Goal: Task Accomplishment & Management: Use online tool/utility

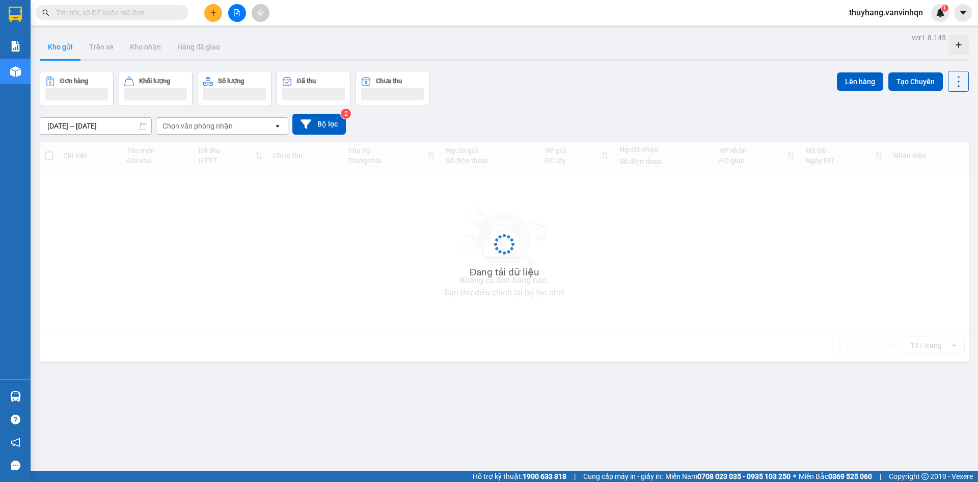
click at [269, 126] on div "Chọn văn phòng nhận" at bounding box center [214, 126] width 117 height 16
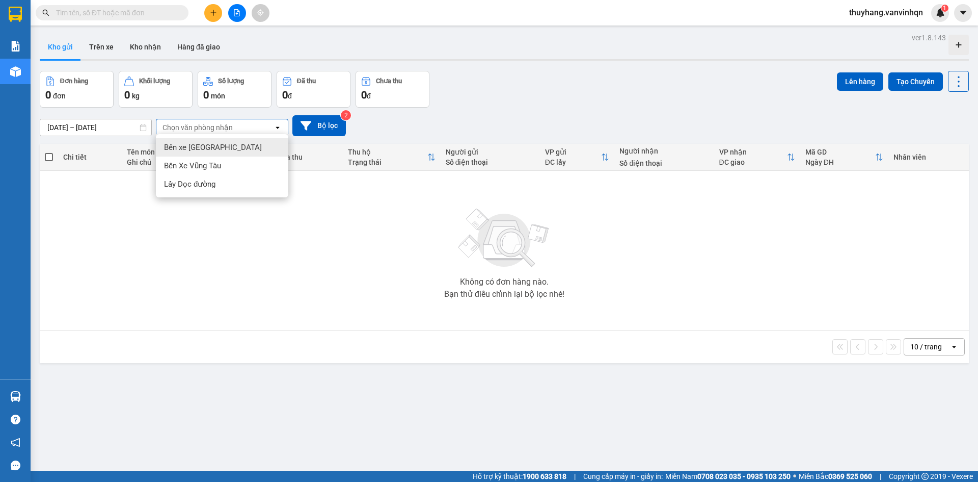
click at [262, 150] on div "Bến xe [GEOGRAPHIC_DATA]" at bounding box center [222, 147] width 133 height 18
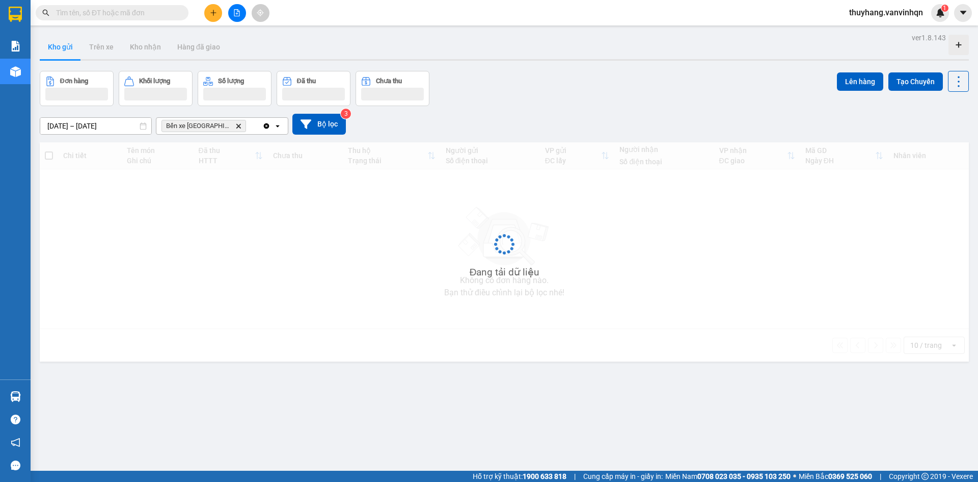
click at [280, 131] on div "Clear all open" at bounding box center [274, 126] width 25 height 16
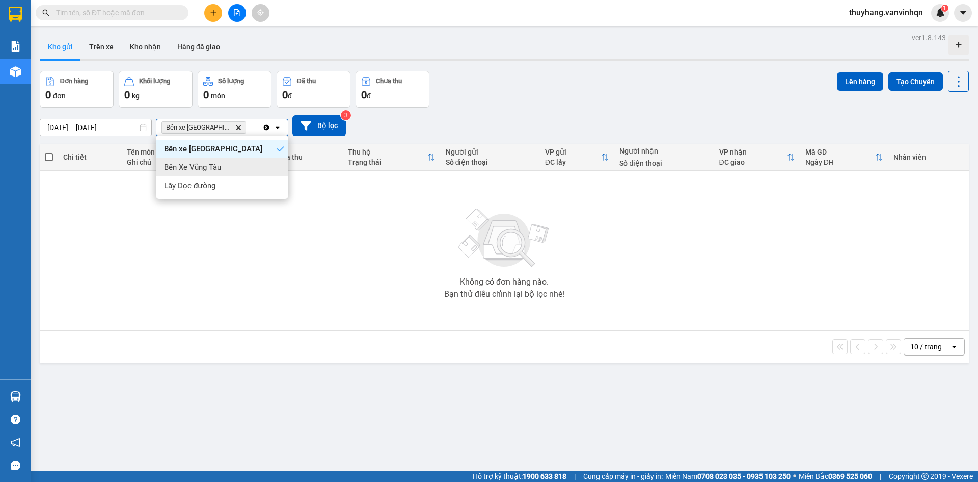
click at [273, 164] on div "Bến Xe Vũng Tàu" at bounding box center [222, 167] width 133 height 18
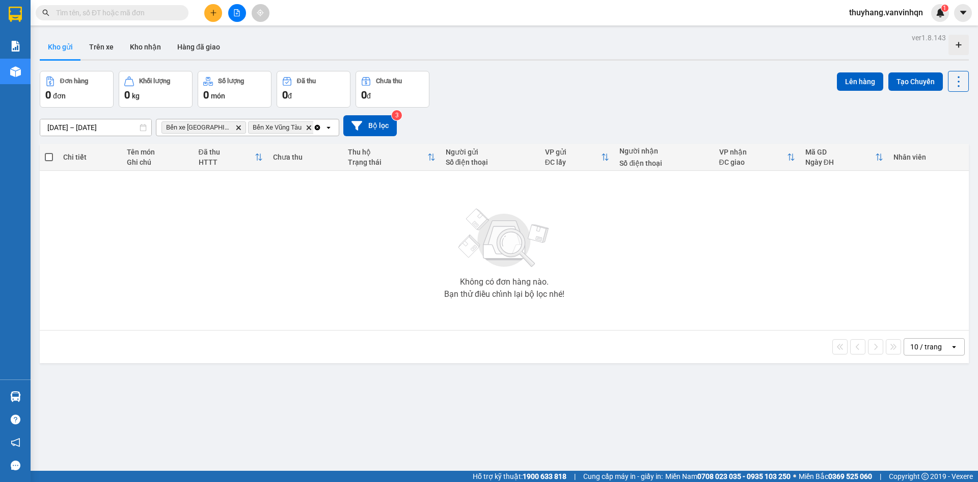
click at [327, 127] on icon at bounding box center [329, 127] width 4 height 2
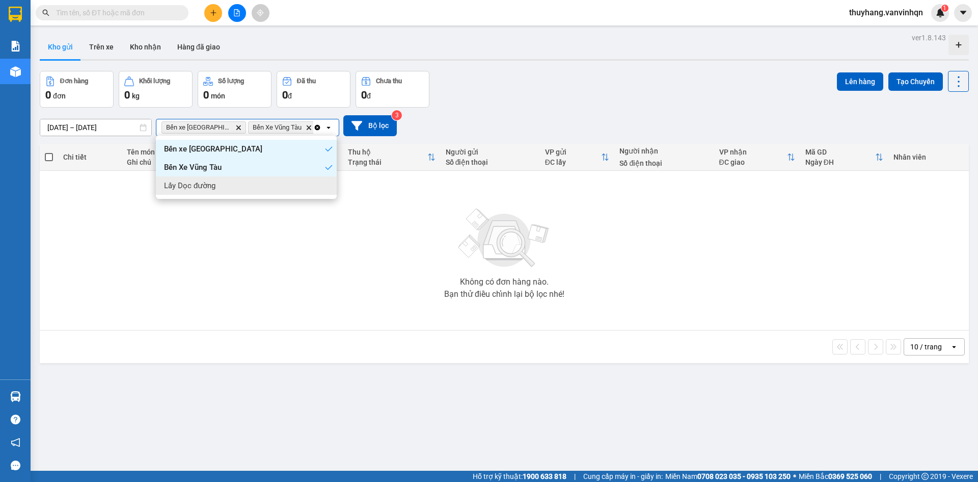
click at [324, 181] on div "Lấy Dọc đường" at bounding box center [246, 185] width 181 height 18
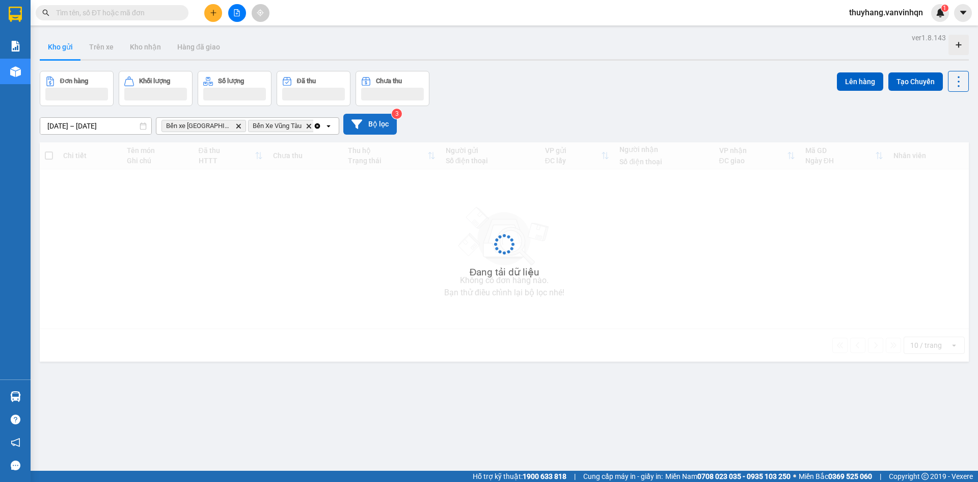
click at [375, 125] on button "Bộ lọc" at bounding box center [370, 124] width 54 height 21
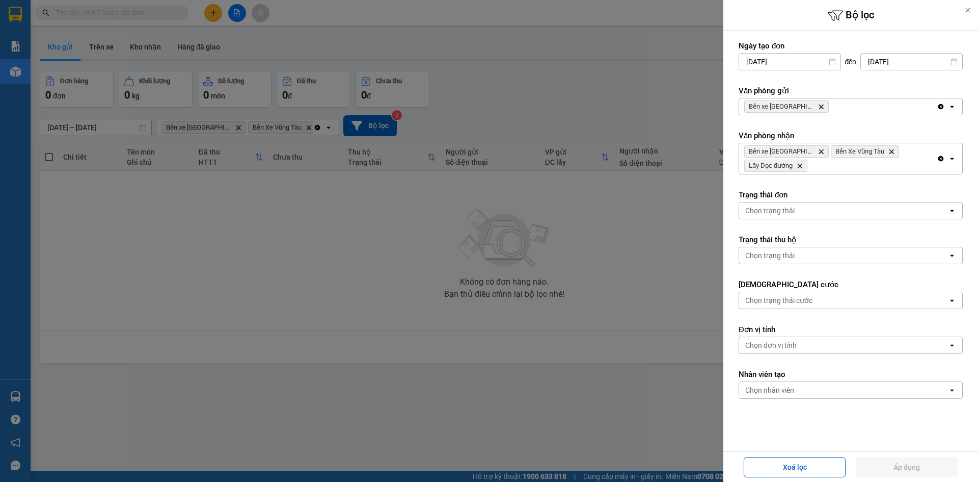
click at [949, 110] on div "Clear all open" at bounding box center [949, 106] width 25 height 16
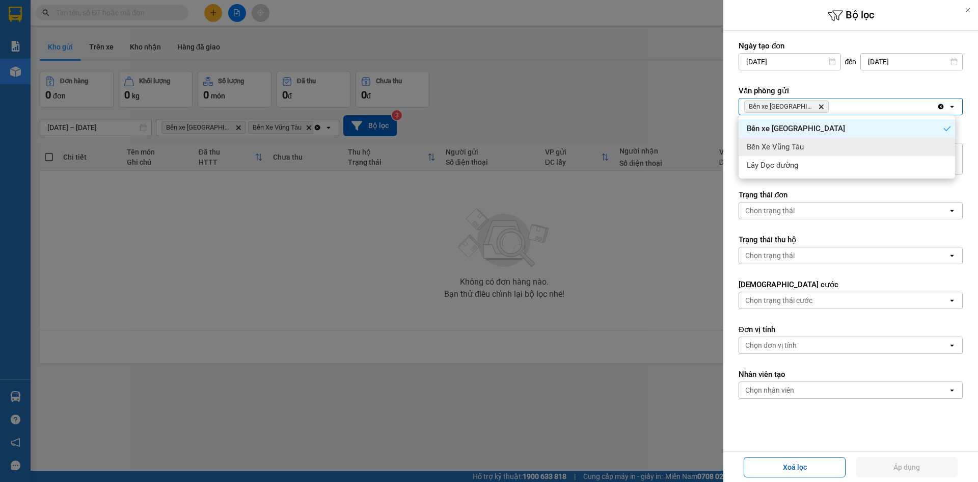
click at [946, 144] on div "Bến Xe Vũng Tàu" at bounding box center [847, 147] width 217 height 18
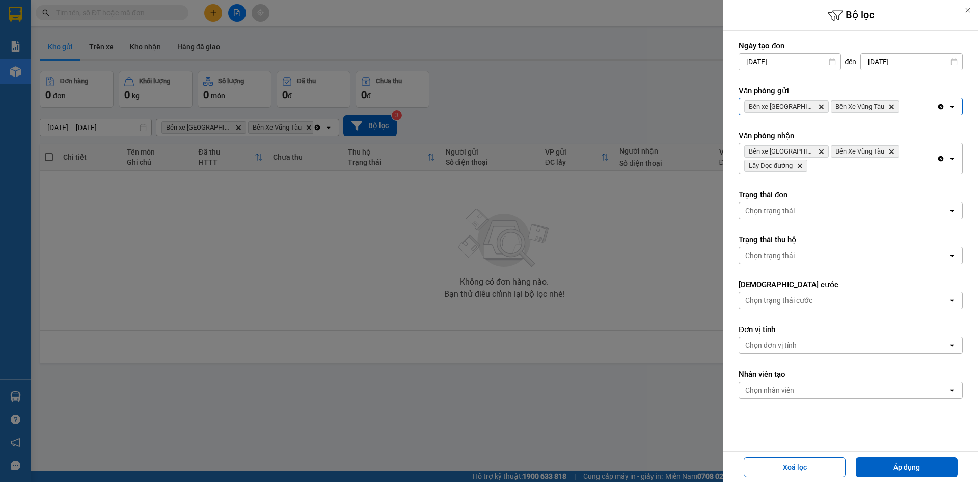
click at [948, 107] on icon "open" at bounding box center [952, 106] width 8 height 8
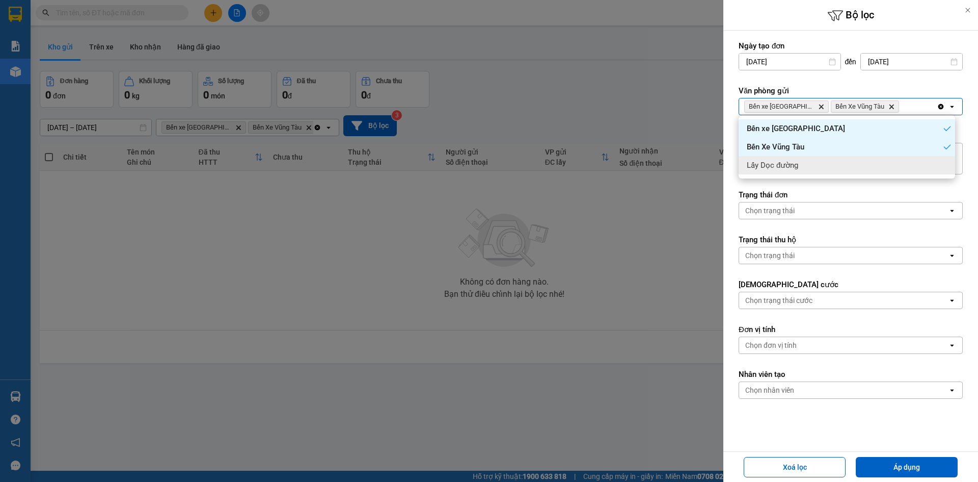
click at [945, 164] on div "Lấy Dọc đường" at bounding box center [847, 165] width 217 height 18
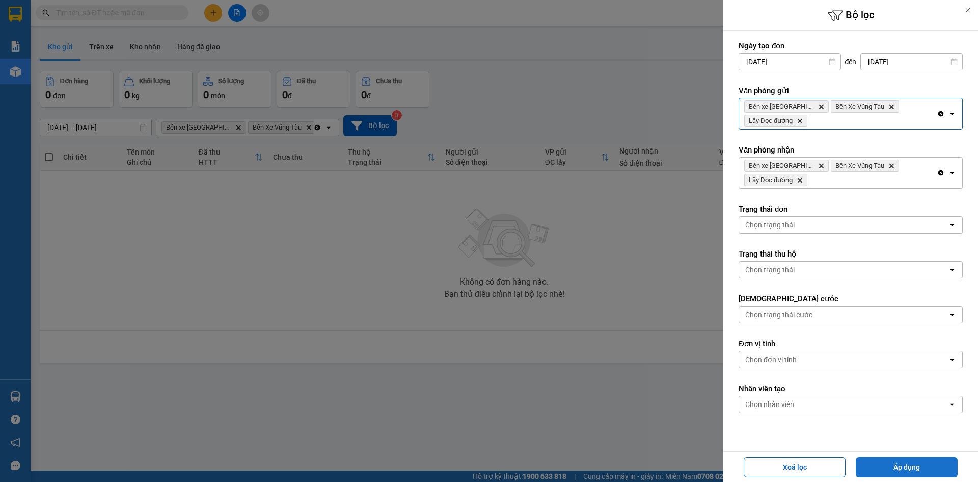
click at [912, 467] on button "Áp dụng" at bounding box center [907, 467] width 102 height 20
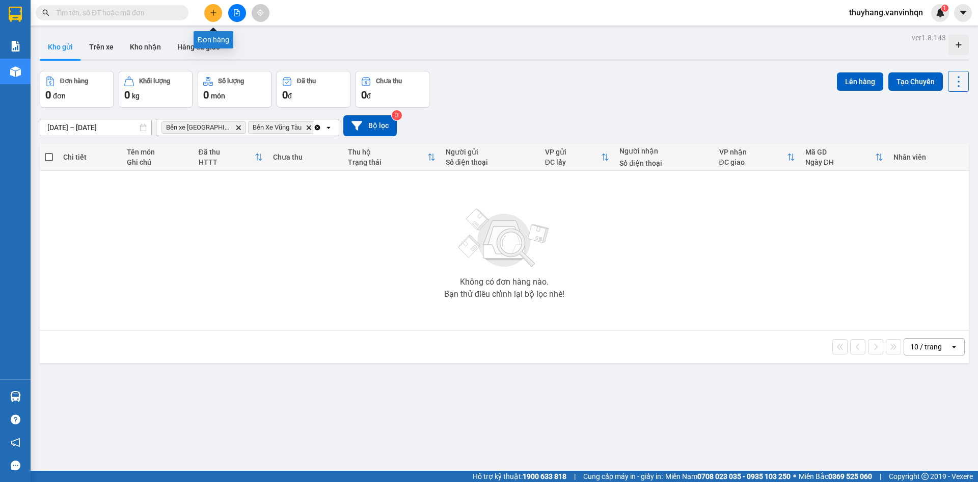
click at [214, 17] on button at bounding box center [213, 13] width 18 height 18
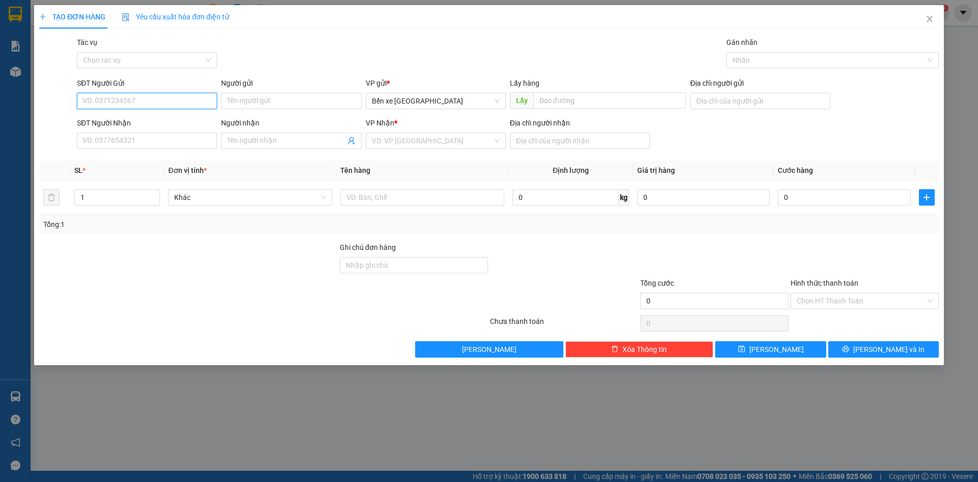
click at [136, 104] on input "SĐT Người Gửi" at bounding box center [147, 101] width 140 height 16
click at [393, 98] on span "Bến xe [GEOGRAPHIC_DATA]" at bounding box center [436, 100] width 128 height 15
type input "0906877887"
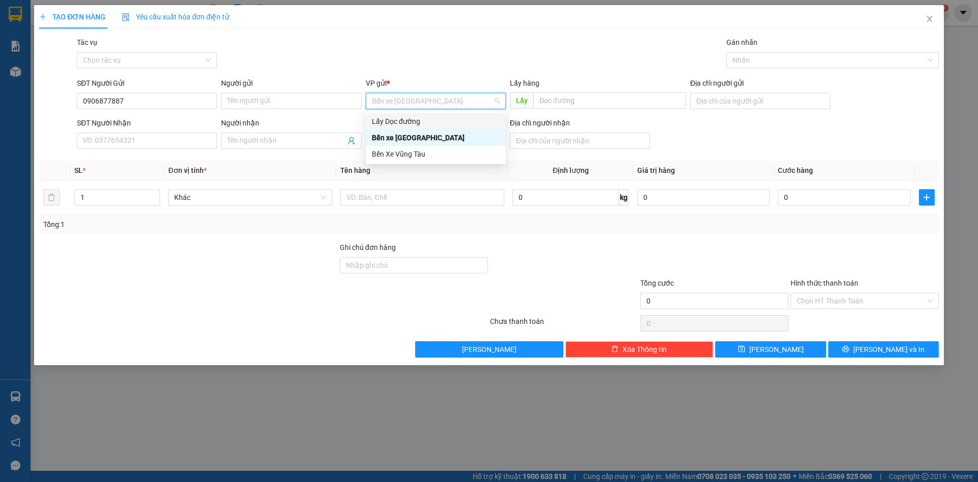
drag, startPoint x: 405, startPoint y: 119, endPoint x: 412, endPoint y: 120, distance: 6.7
click at [405, 121] on div "Lấy Dọc đường" at bounding box center [436, 121] width 128 height 11
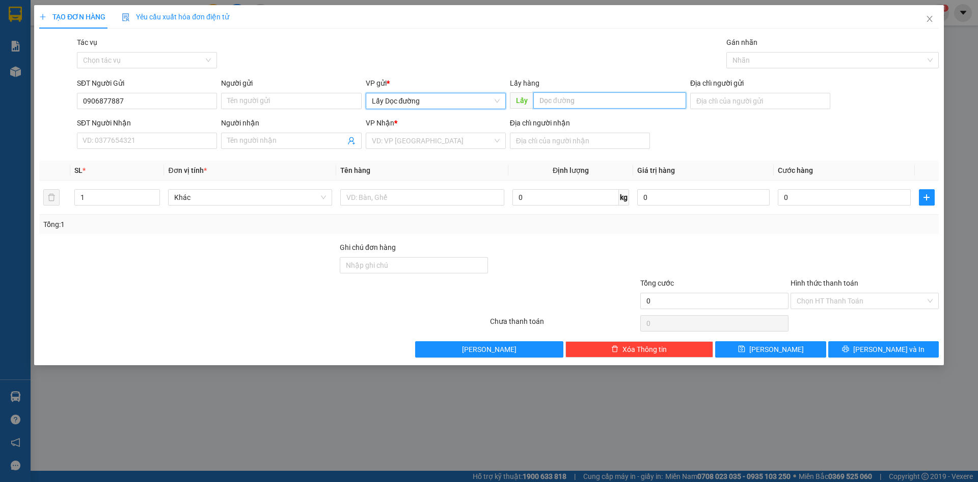
click at [589, 104] on input "text" at bounding box center [610, 100] width 153 height 16
type input "sa huỳnh"
click at [479, 138] on input "search" at bounding box center [432, 140] width 121 height 15
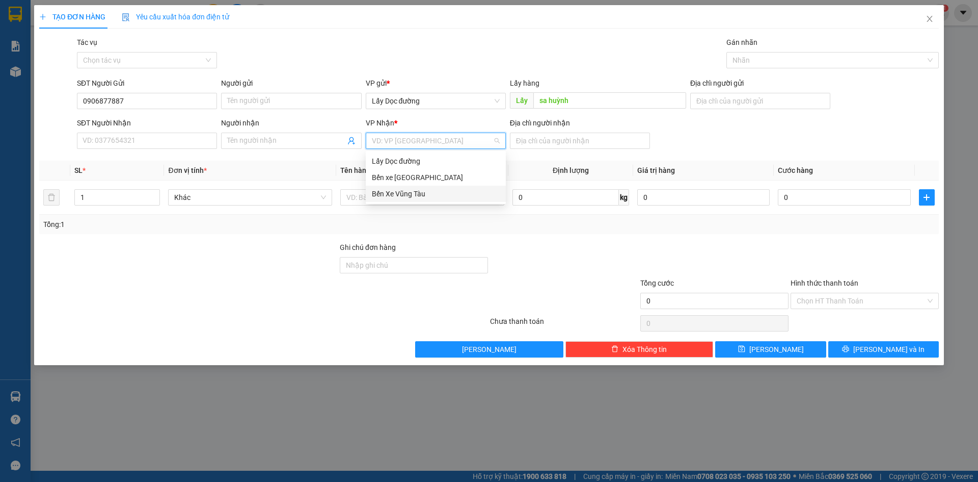
click at [454, 190] on div "Bến Xe Vũng Tàu" at bounding box center [436, 193] width 128 height 11
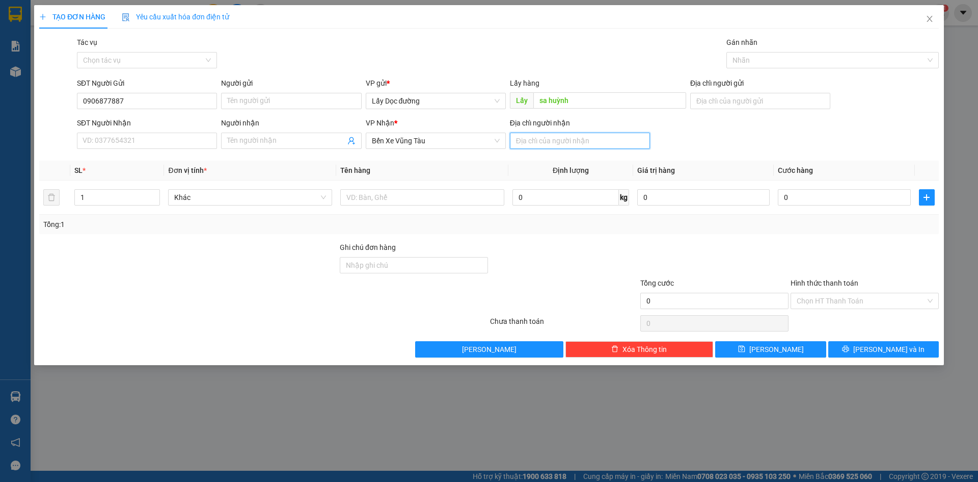
click at [528, 139] on input "Địa chỉ người nhận" at bounding box center [580, 141] width 140 height 16
type input "vũng tàu"
click at [492, 200] on input "text" at bounding box center [422, 197] width 164 height 16
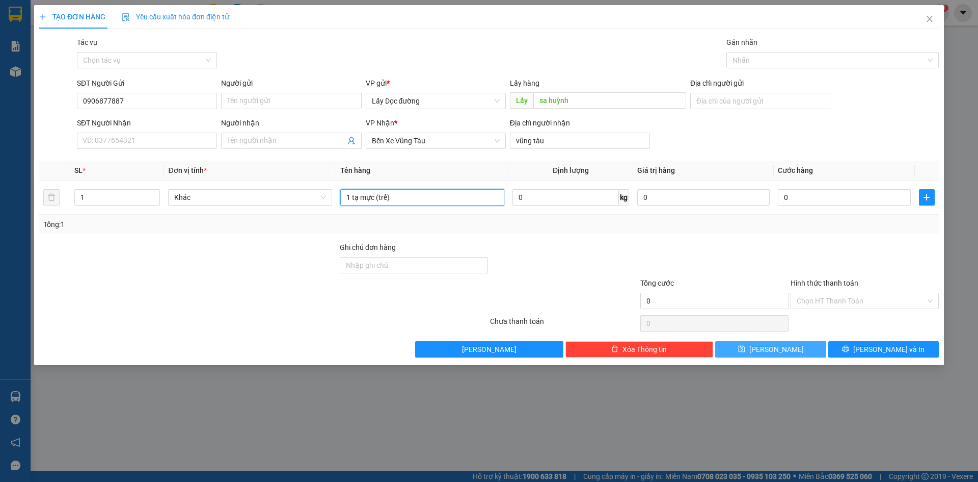
type input "1 tạ mực (trể)"
click at [746, 349] on icon "save" at bounding box center [741, 348] width 7 height 7
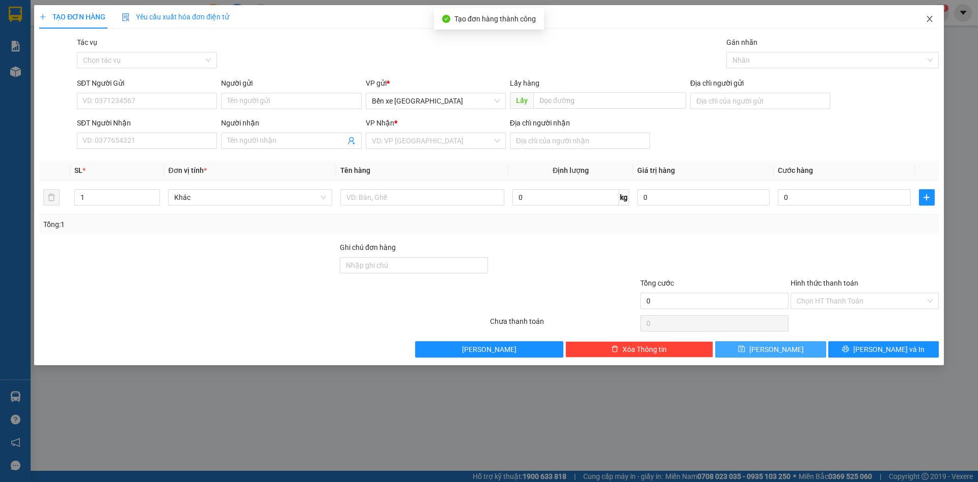
click at [936, 19] on span "Close" at bounding box center [930, 19] width 29 height 29
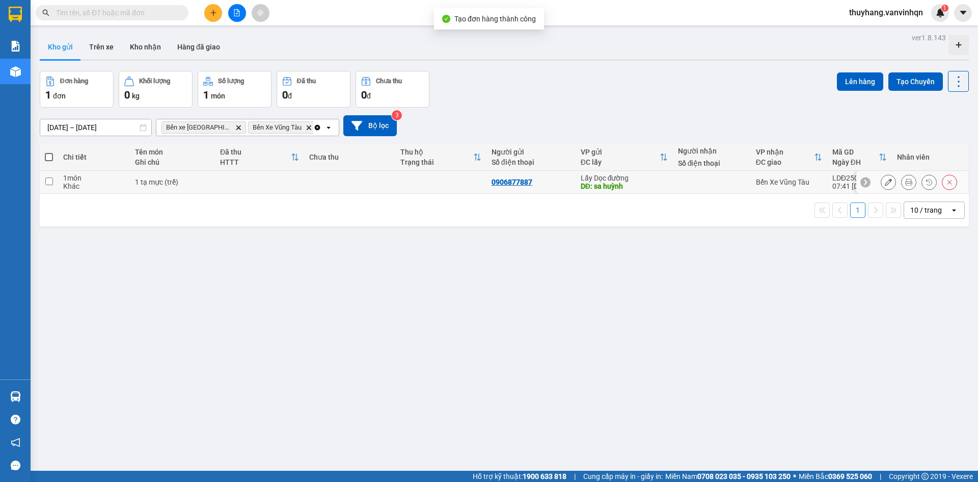
click at [305, 188] on td at bounding box center [349, 182] width 91 height 23
checkbox input "true"
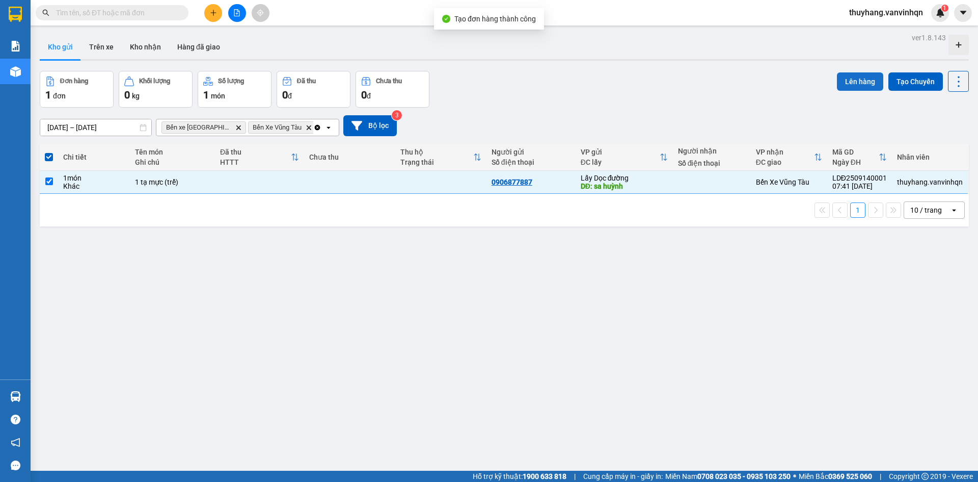
drag, startPoint x: 857, startPoint y: 79, endPoint x: 845, endPoint y: 85, distance: 13.5
click at [857, 80] on button "Lên hàng" at bounding box center [860, 81] width 46 height 18
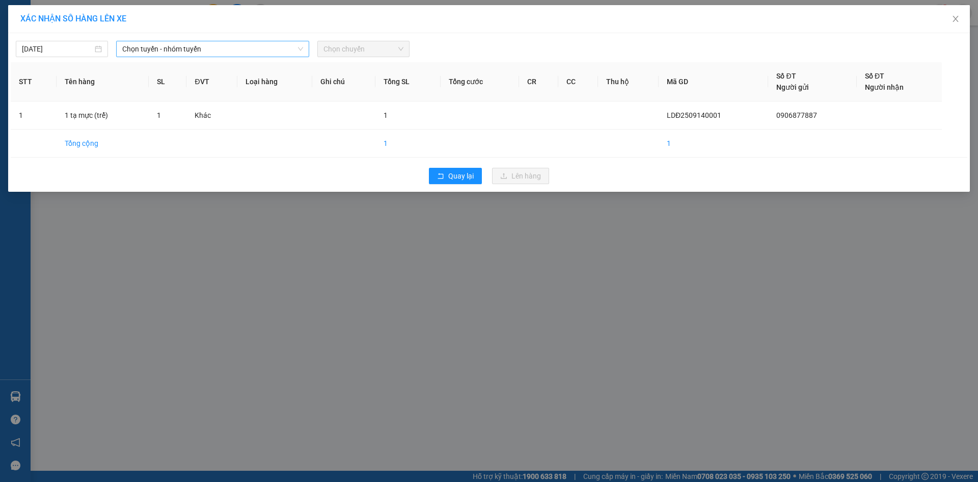
click at [282, 47] on span "Chọn tuyến - nhóm tuyến" at bounding box center [212, 48] width 181 height 15
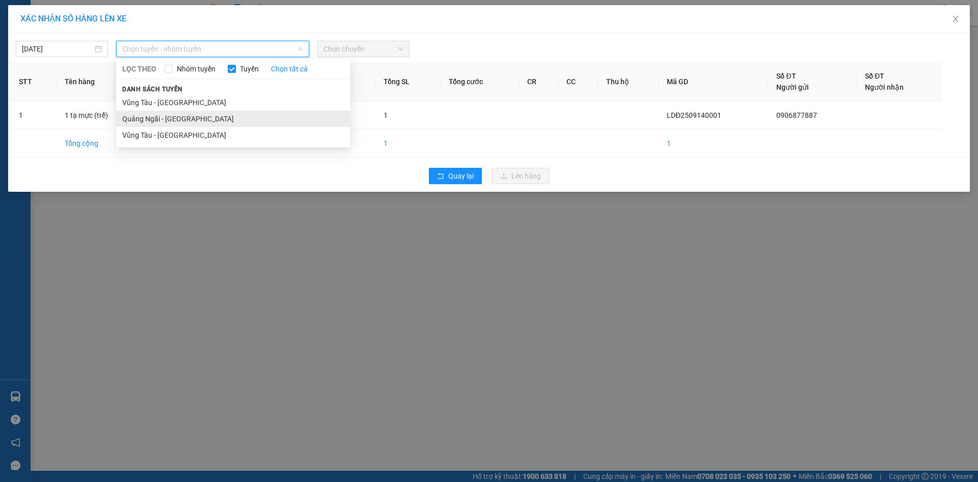
click at [270, 117] on li "Quảng Ngãi - [GEOGRAPHIC_DATA]" at bounding box center [233, 119] width 234 height 16
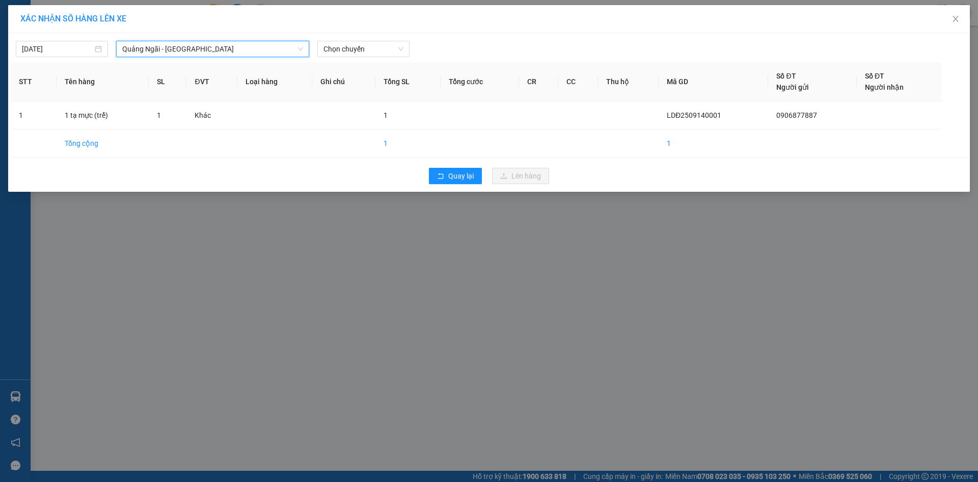
click at [421, 42] on div at bounding box center [610, 49] width 396 height 16
click at [388, 50] on span "Chọn chuyến" at bounding box center [364, 48] width 80 height 15
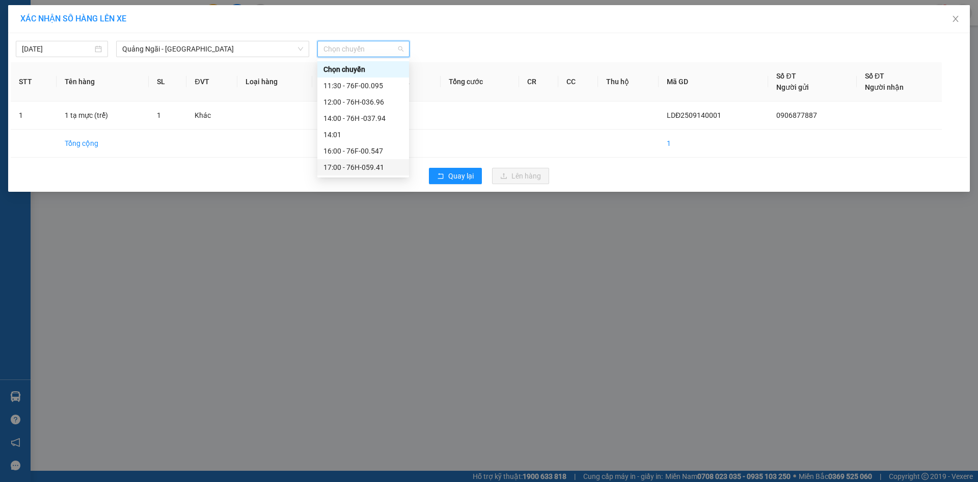
click at [386, 162] on div "17:00 - 76H-059.41" at bounding box center [364, 167] width 80 height 11
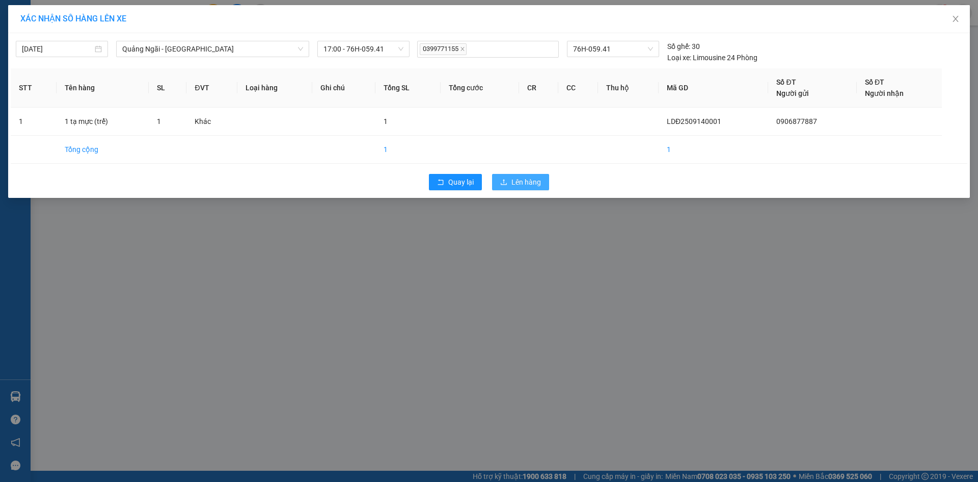
drag, startPoint x: 523, startPoint y: 184, endPoint x: 700, endPoint y: 169, distance: 177.5
click at [547, 184] on button "Lên hàng" at bounding box center [520, 182] width 57 height 16
